Goal: Find contact information: Find contact information

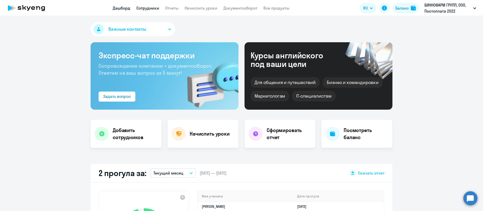
click at [155, 8] on link "Сотрудники" at bounding box center [147, 8] width 23 height 5
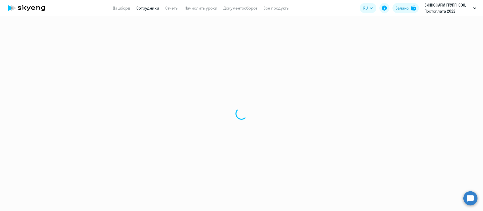
select select "30"
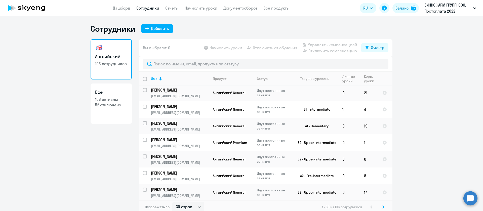
scroll to position [397, 0]
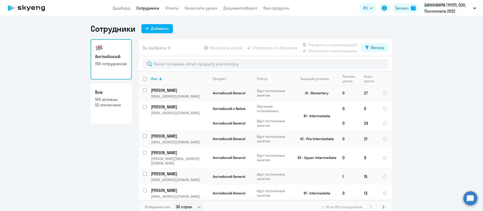
click at [381, 204] on svg-icon at bounding box center [384, 207] width 6 height 6
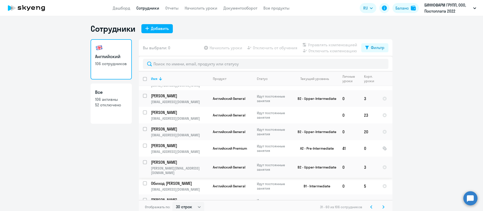
scroll to position [227, 0]
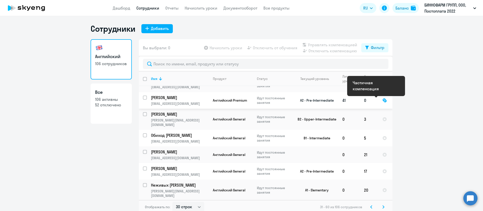
drag, startPoint x: 175, startPoint y: 98, endPoint x: 376, endPoint y: 100, distance: 200.4
click at [383, 100] on div at bounding box center [385, 100] width 5 height 5
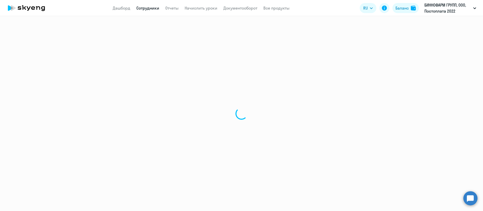
select select "english"
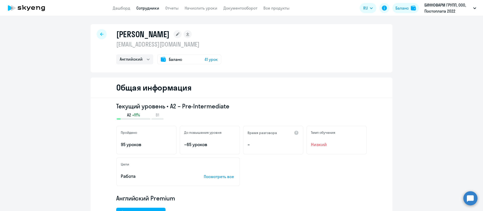
click at [136, 45] on p "[EMAIL_ADDRESS][DOMAIN_NAME]" at bounding box center [168, 44] width 105 height 8
copy p "[EMAIL_ADDRESS][DOMAIN_NAME]"
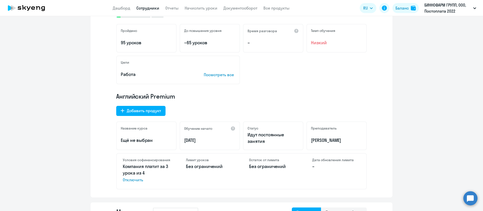
scroll to position [113, 0]
